Goal: Task Accomplishment & Management: Use online tool/utility

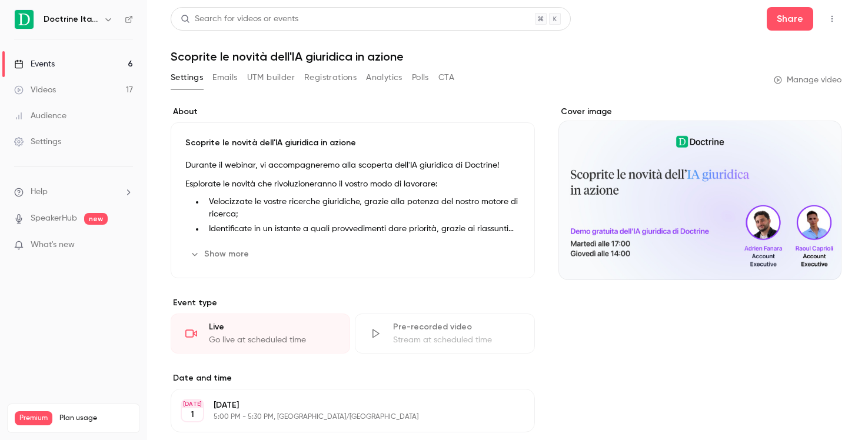
click at [92, 66] on link "Events 6" at bounding box center [73, 64] width 147 height 26
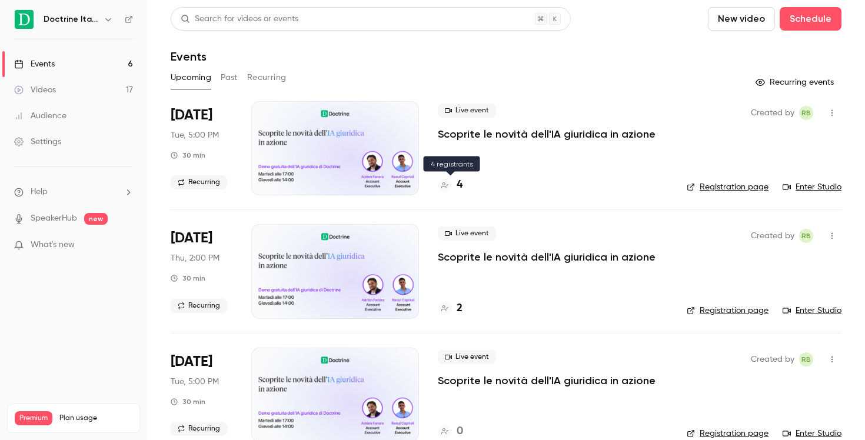
click at [455, 183] on div "4" at bounding box center [450, 185] width 25 height 16
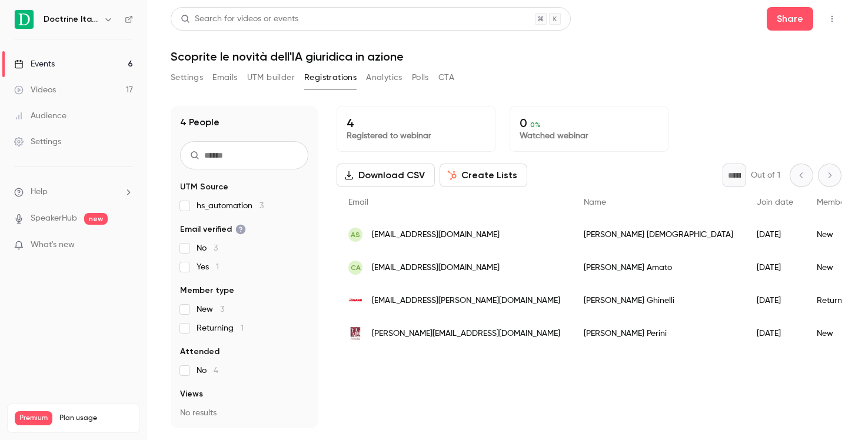
click at [82, 21] on h6 "Doctrine Italia" at bounding box center [71, 20] width 55 height 12
click at [106, 24] on icon "button" at bounding box center [108, 19] width 9 height 9
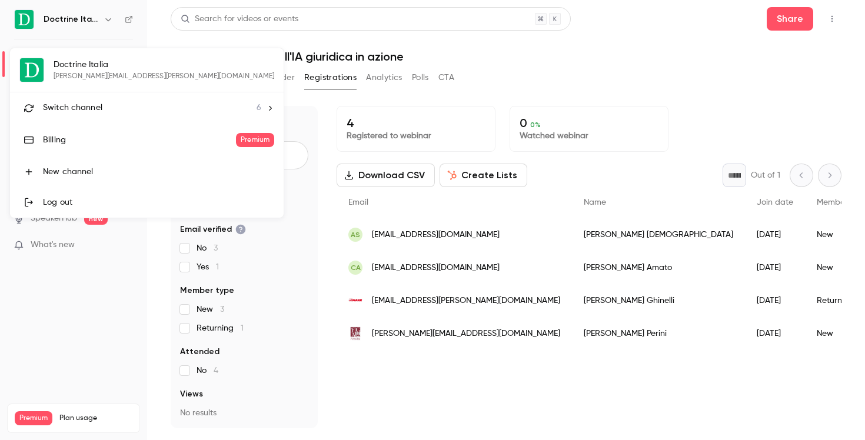
click at [102, 99] on li "Switch channel 6" at bounding box center [146, 107] width 273 height 31
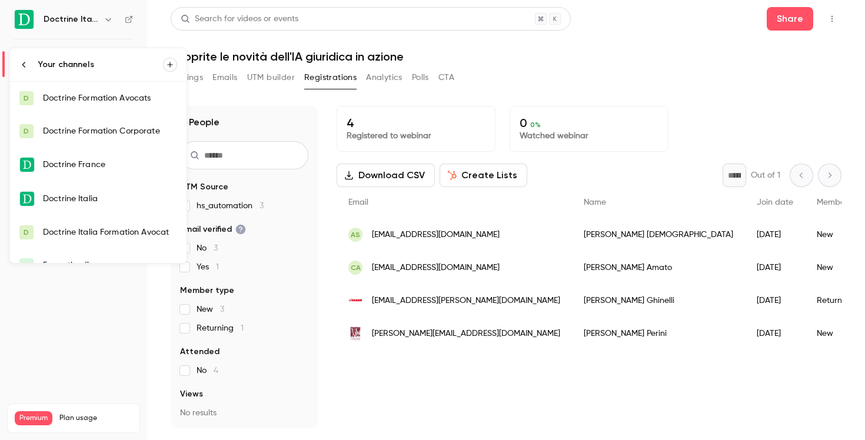
click at [108, 129] on div "Doctrine Formation Corporate" at bounding box center [110, 131] width 134 height 12
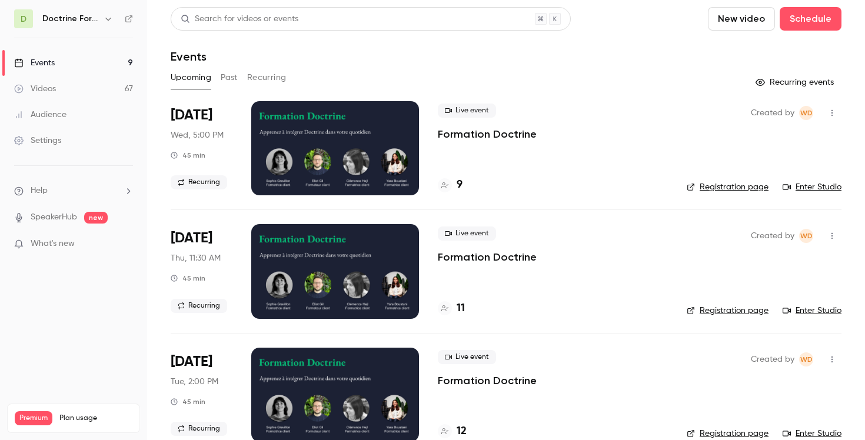
click at [108, 24] on button "button" at bounding box center [108, 19] width 14 height 14
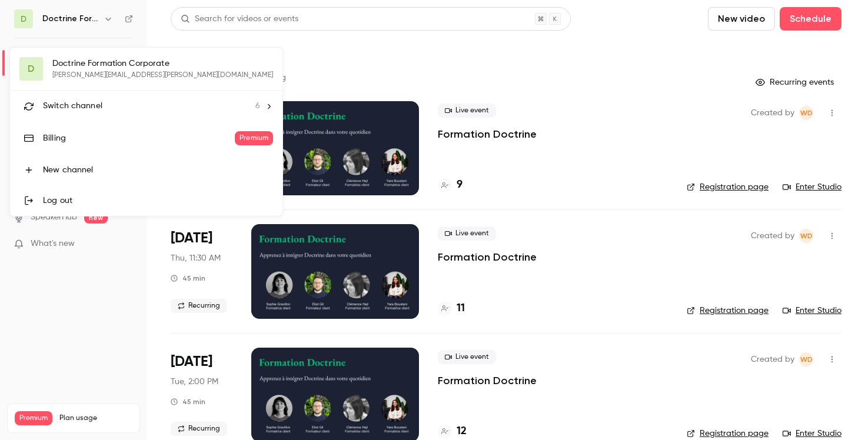
click at [96, 110] on span "Switch channel" at bounding box center [72, 106] width 59 height 12
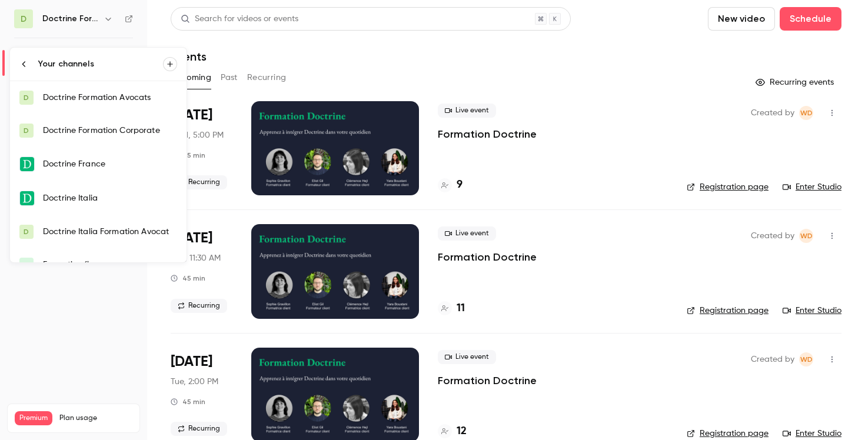
click at [107, 189] on link "Doctrine Italia" at bounding box center [98, 198] width 176 height 34
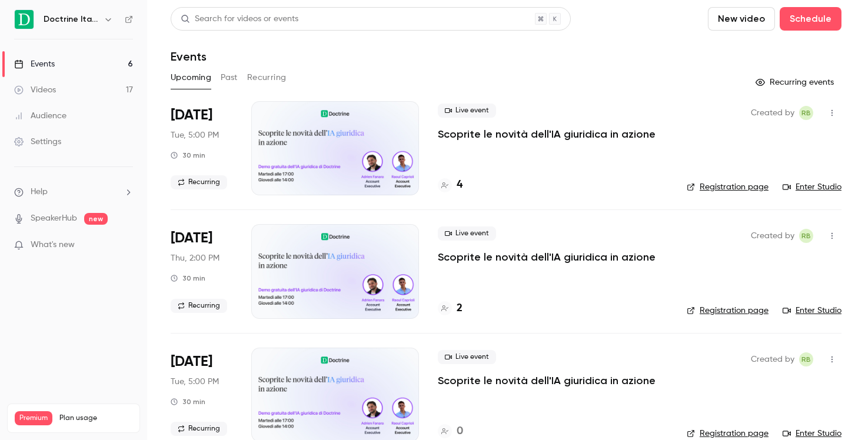
click at [108, 20] on icon "button" at bounding box center [108, 19] width 9 height 9
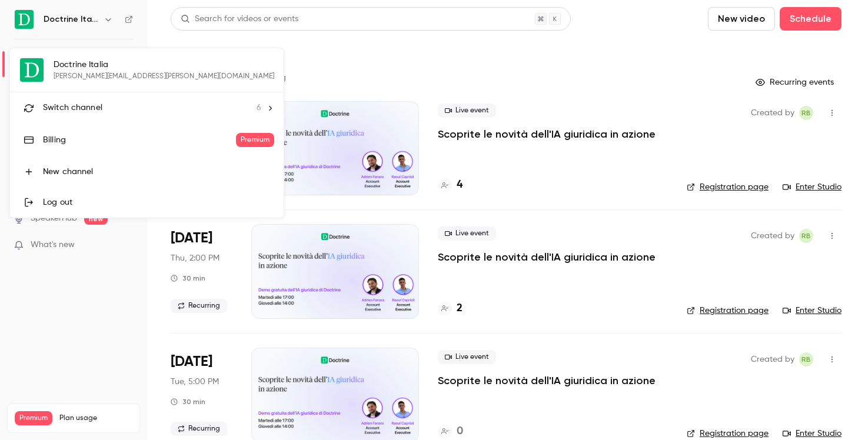
click at [103, 110] on div "Switch channel 6" at bounding box center [152, 108] width 218 height 12
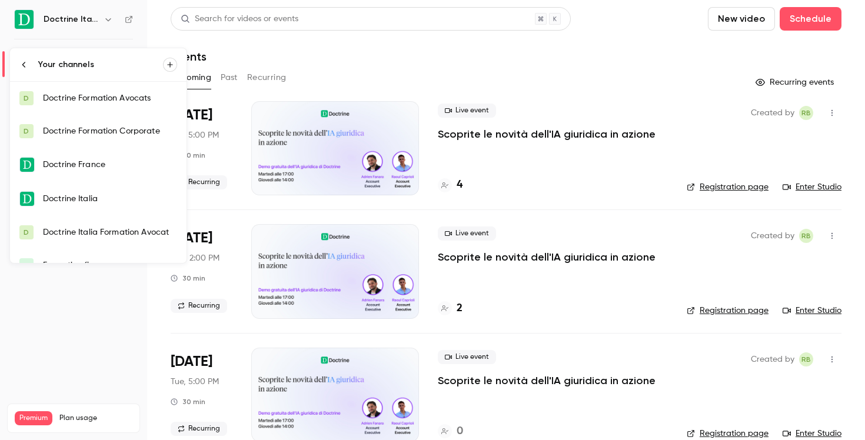
scroll to position [19, 0]
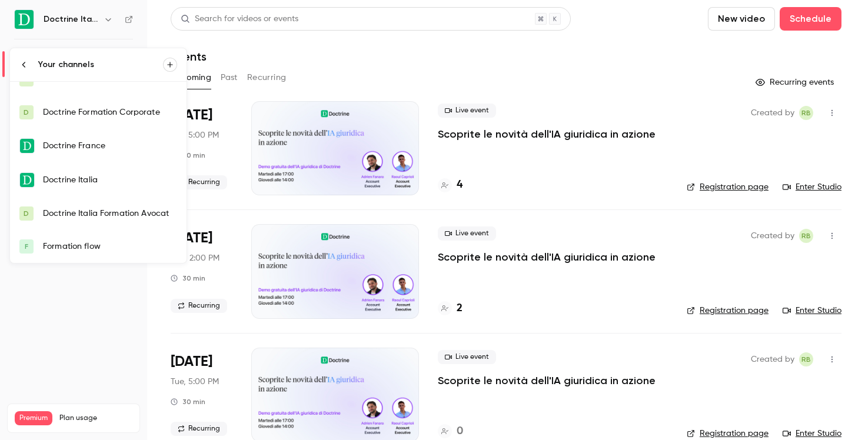
click at [107, 208] on div "Doctrine Italia Formation Avocat" at bounding box center [110, 214] width 134 height 12
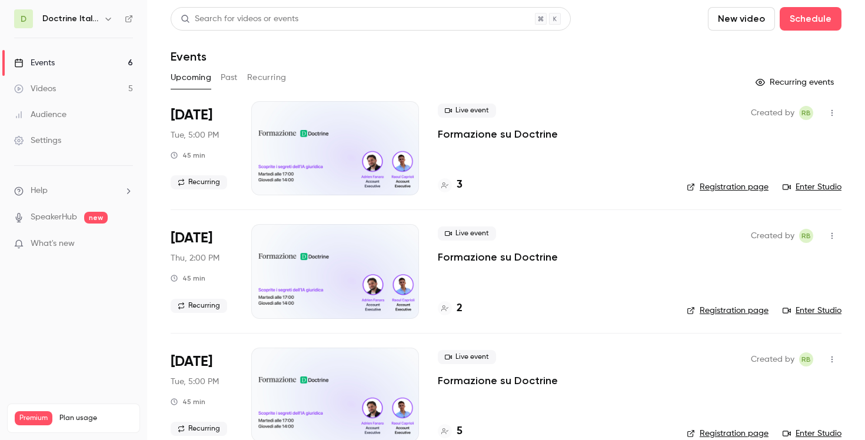
click at [429, 144] on li "[DATE] Tue, 5:00 PM 45 min Recurring Live event Formazione su Doctrine 3 Create…" at bounding box center [506, 155] width 670 height 108
click at [360, 152] on div at bounding box center [335, 148] width 168 height 94
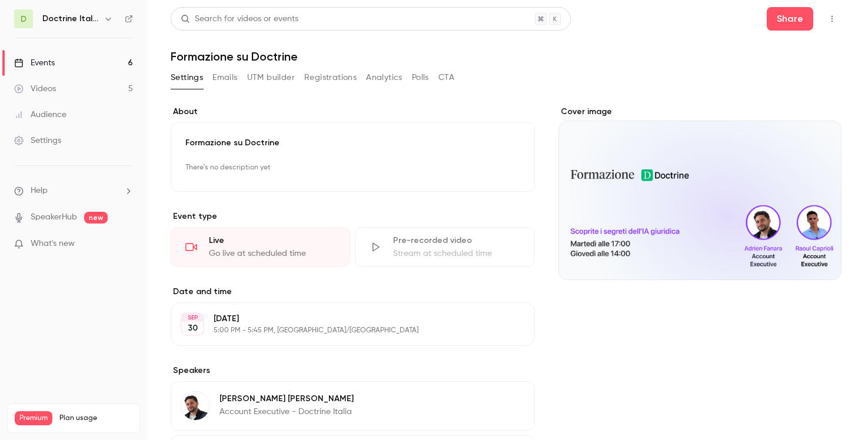
click at [660, 216] on div "Cover image" at bounding box center [699, 193] width 283 height 174
click at [0, 0] on input "Cover image" at bounding box center [0, 0] width 0 height 0
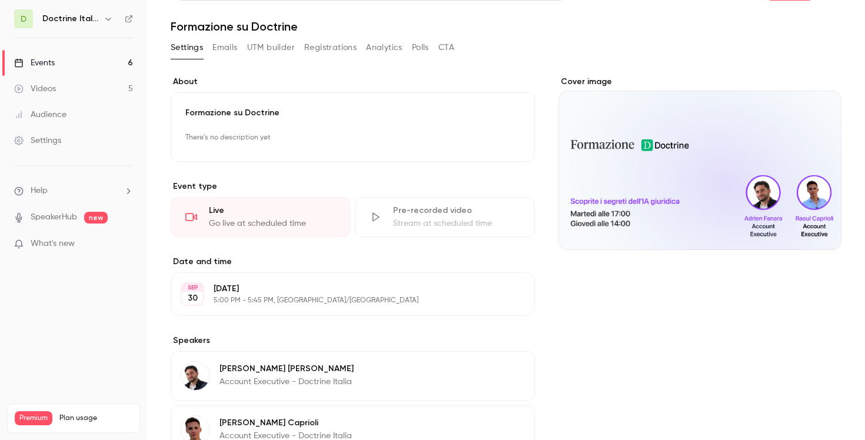
scroll to position [32, 0]
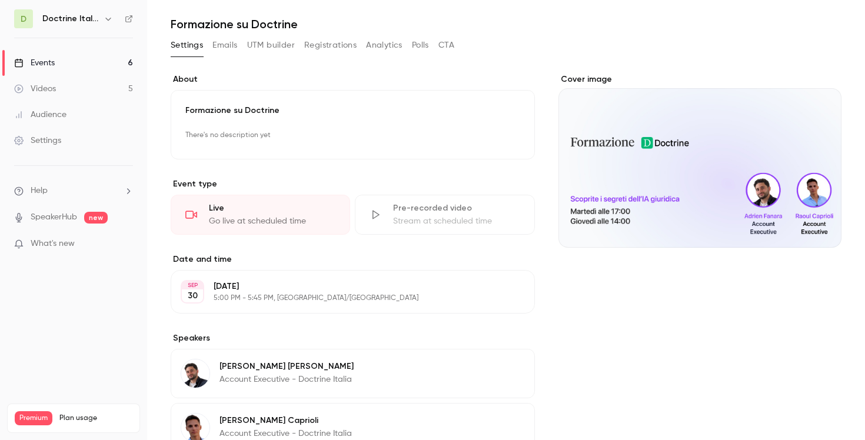
click at [241, 219] on div "Go live at scheduled time" at bounding box center [272, 221] width 126 height 12
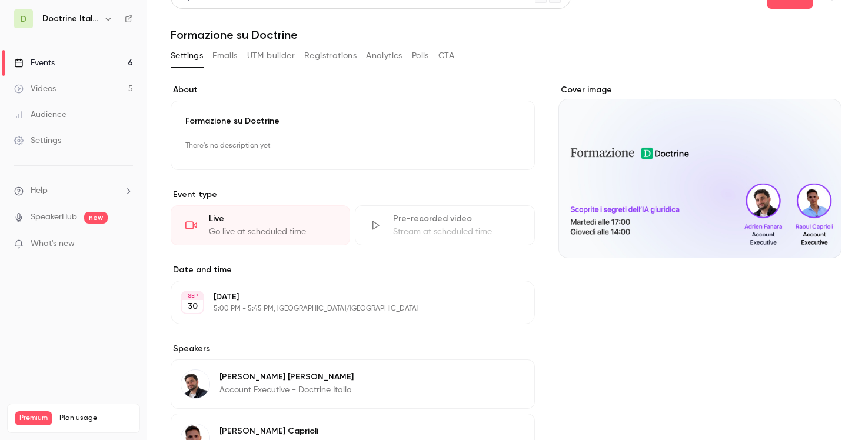
scroll to position [0, 0]
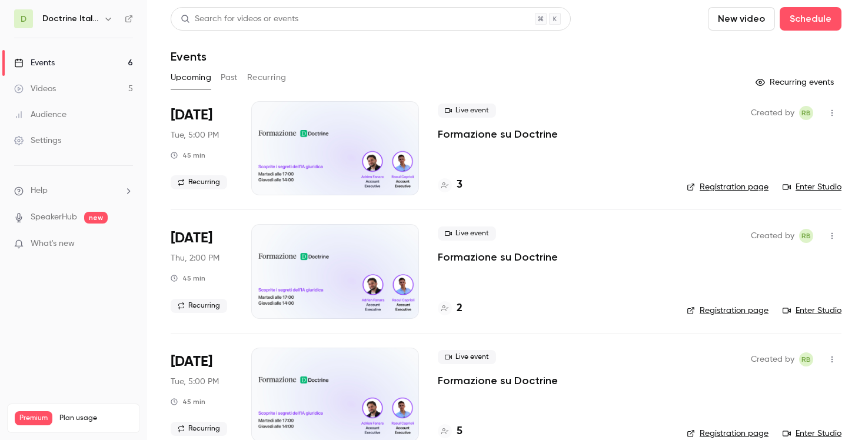
click at [795, 186] on link "Enter Studio" at bounding box center [811, 187] width 59 height 12
